Goal: Task Accomplishment & Management: Complete application form

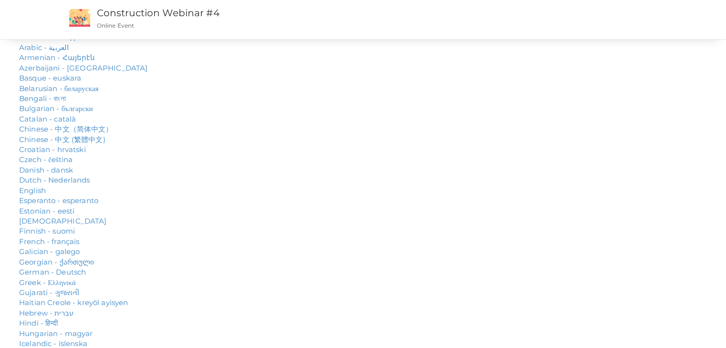
type input "[PERSON_NAME]"
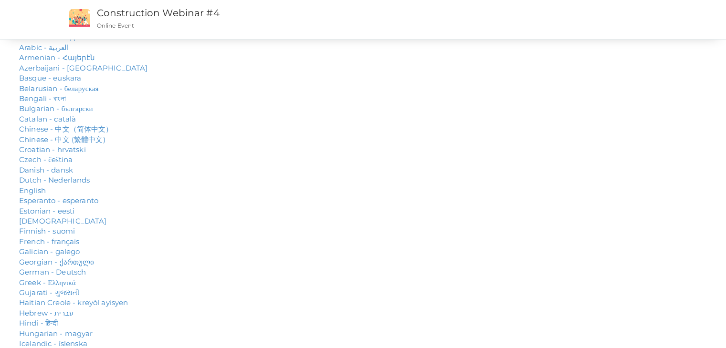
type input "[EMAIL_ADDRESS][DOMAIN_NAME]"
type input "0792545392"
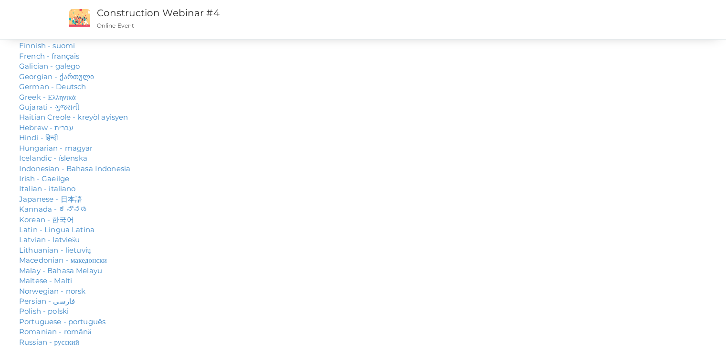
scroll to position [199, 0]
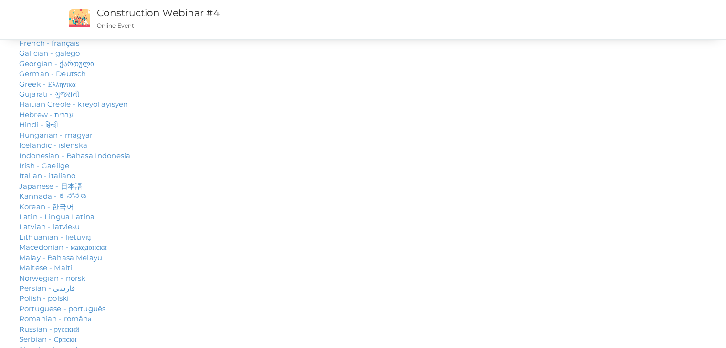
type input "[GEOGRAPHIC_DATA]"
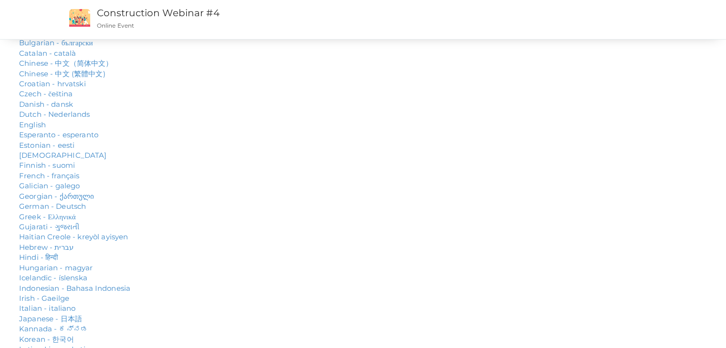
scroll to position [8, 0]
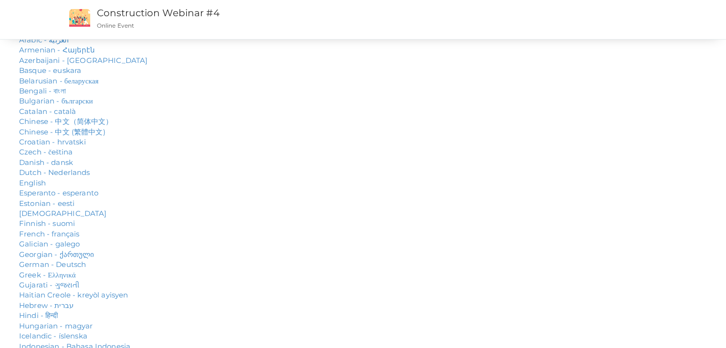
type input "/"
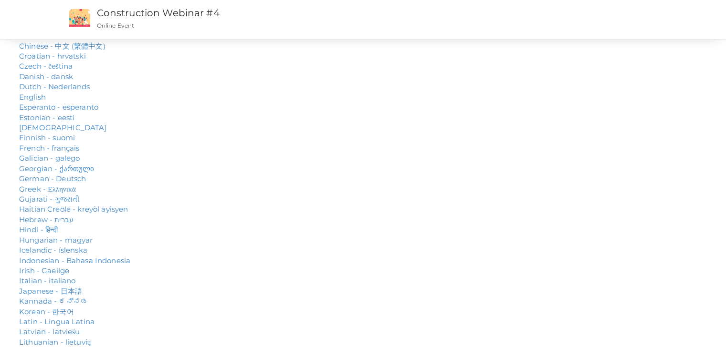
scroll to position [95, 0]
type input "00213792545392"
paste input "8102667"
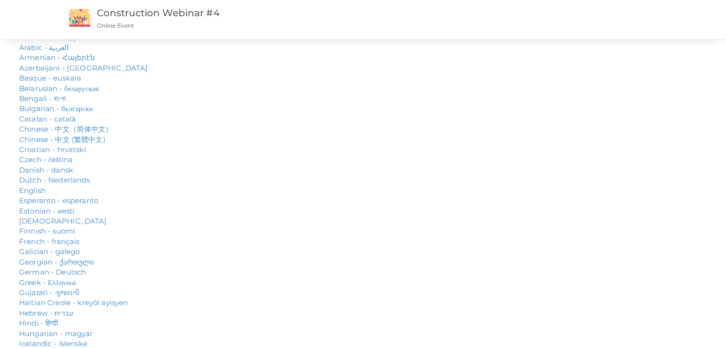
scroll to position [179, 0]
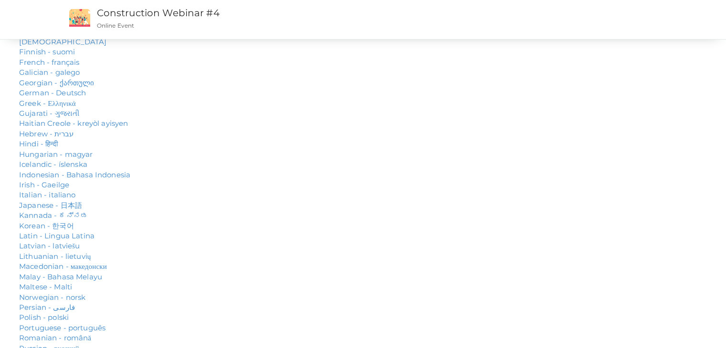
type input "8102667"
